Goal: Task Accomplishment & Management: Manage account settings

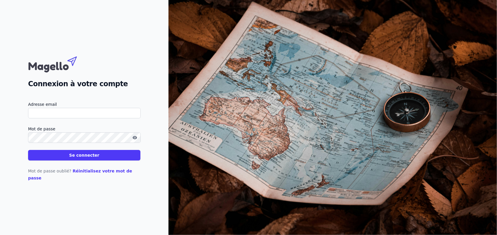
click at [61, 115] on input "Adresse email" at bounding box center [84, 113] width 113 height 11
type input "suzanne_vdp@yahoo.com"
click at [28, 150] on button "Se connecter" at bounding box center [84, 155] width 112 height 11
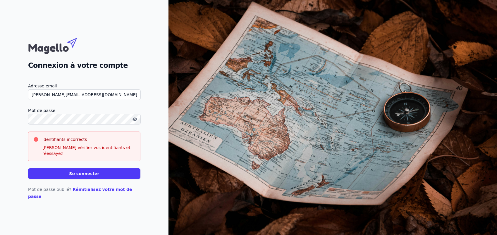
click at [77, 100] on input "suzanne_vdp@yahoo.com" at bounding box center [84, 95] width 113 height 11
drag, startPoint x: 157, startPoint y: 110, endPoint x: 147, endPoint y: 120, distance: 14.1
click at [157, 110] on div "Connexion à votre compte Adresse email suzanne_vdp@yahoo.com Mot de passe Ident…" at bounding box center [84, 117] width 169 height 235
click at [99, 191] on link "Réinitialisez votre mot de passe" at bounding box center [80, 193] width 104 height 12
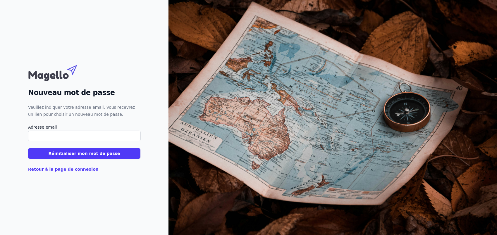
click at [70, 134] on input "Adresse email" at bounding box center [84, 136] width 113 height 11
type input "suzanne_vdp@yahoo.com"
click at [92, 156] on button "Réinitialiser mon mot de passe" at bounding box center [84, 153] width 112 height 11
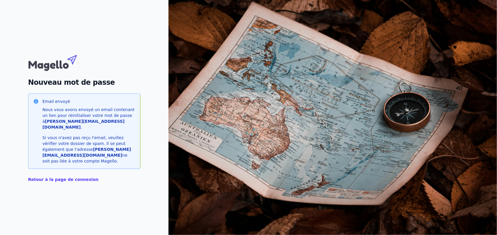
click at [75, 169] on div "Retour à la page de connexion" at bounding box center [84, 176] width 112 height 14
click at [70, 177] on link "Retour à la page de connexion" at bounding box center [63, 179] width 71 height 5
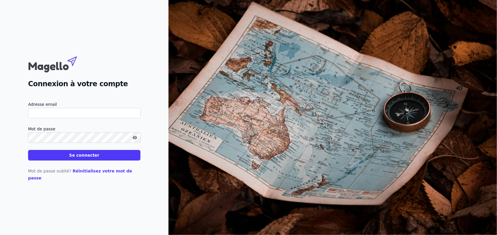
click at [66, 113] on input "Adresse email" at bounding box center [84, 113] width 113 height 11
click at [71, 113] on input "Adresse email" at bounding box center [84, 113] width 113 height 11
click at [173, 97] on img at bounding box center [333, 117] width 329 height 235
